Goal: Check status: Check status

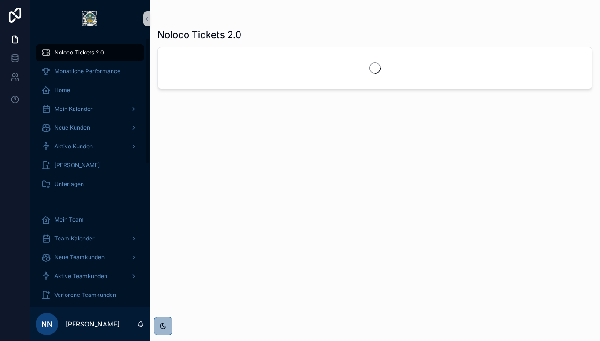
click at [51, 318] on span "NN" at bounding box center [46, 323] width 11 height 11
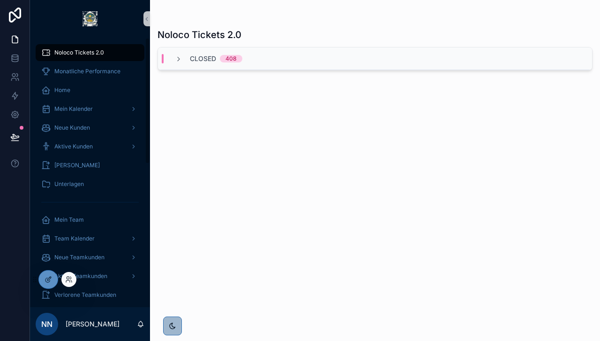
click at [74, 279] on div at bounding box center [68, 279] width 15 height 15
click at [71, 280] on icon at bounding box center [71, 281] width 1 height 2
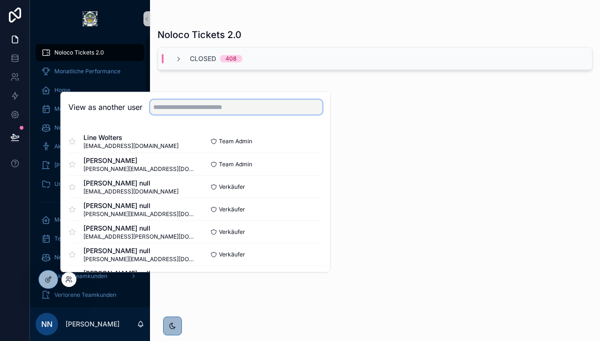
click at [199, 113] on input "text" at bounding box center [236, 106] width 173 height 15
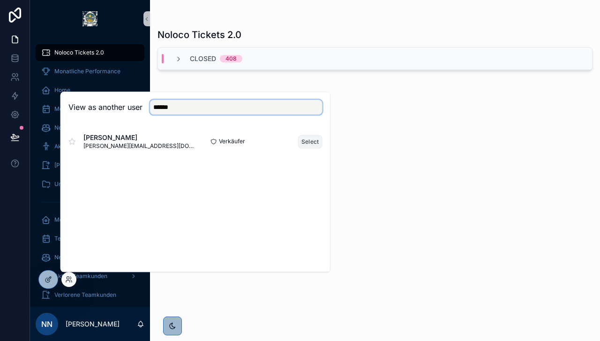
type input "******"
click at [302, 142] on button "Select" at bounding box center [310, 142] width 24 height 14
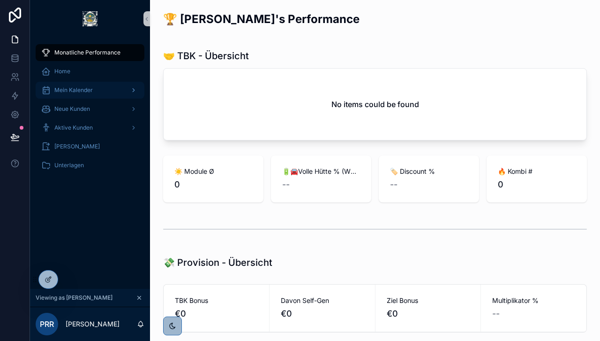
click at [77, 87] on span "Mein Kalender" at bounding box center [73, 90] width 38 height 8
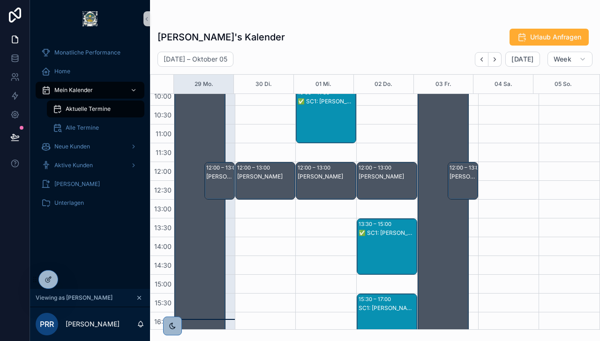
scroll to position [93, 0]
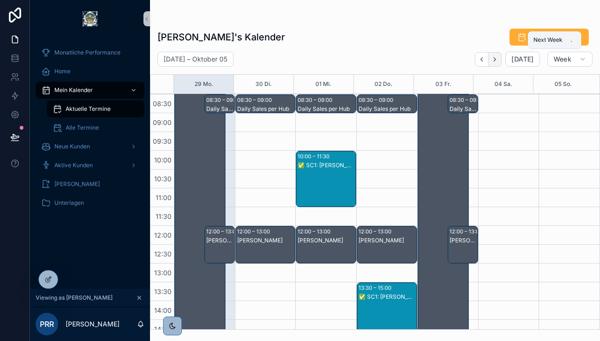
click at [496, 58] on icon "Next" at bounding box center [495, 59] width 7 height 7
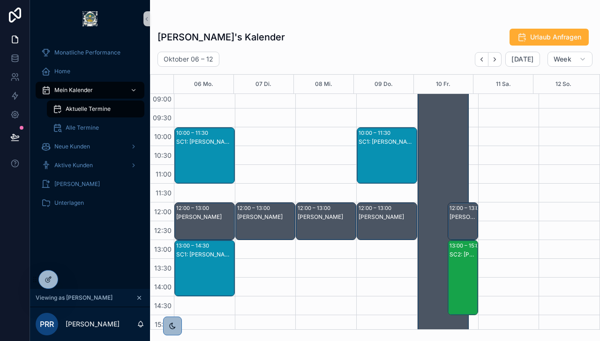
scroll to position [116, 0]
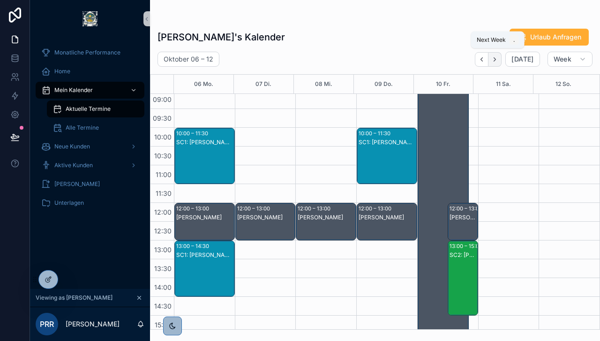
click at [499, 58] on icon "Next" at bounding box center [495, 59] width 7 height 7
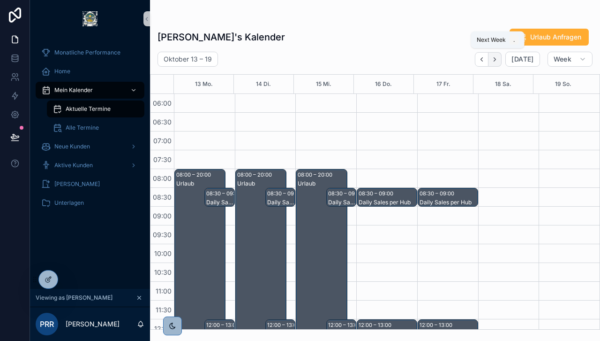
click at [498, 61] on icon "Next" at bounding box center [495, 59] width 7 height 7
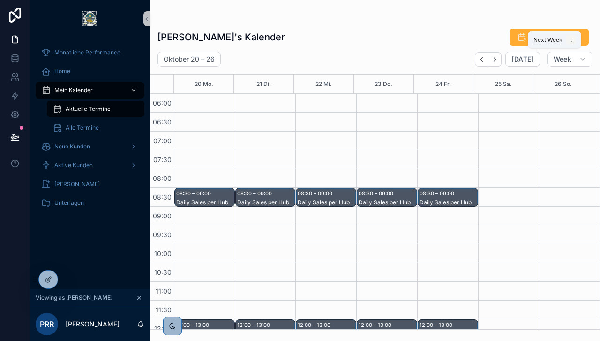
click at [498, 61] on icon "Next" at bounding box center [495, 59] width 7 height 7
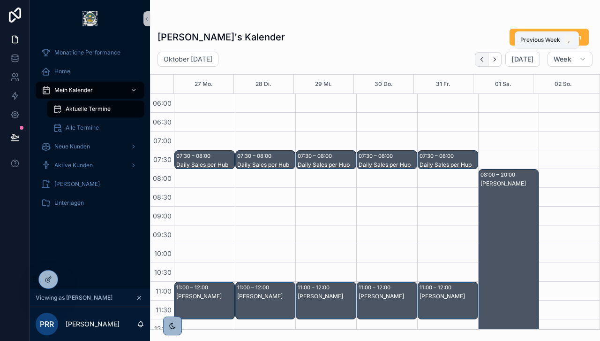
click at [483, 64] on button "Back" at bounding box center [482, 59] width 14 height 15
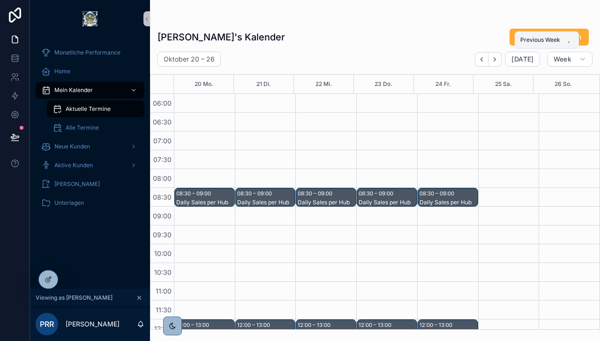
click at [483, 64] on button "Back" at bounding box center [482, 59] width 14 height 15
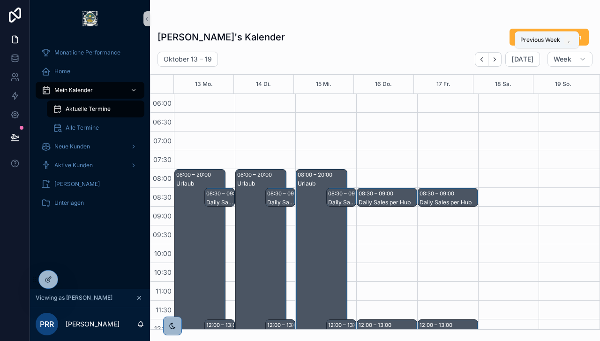
click at [483, 64] on button "Back" at bounding box center [482, 59] width 14 height 15
